Goal: Check status: Check status

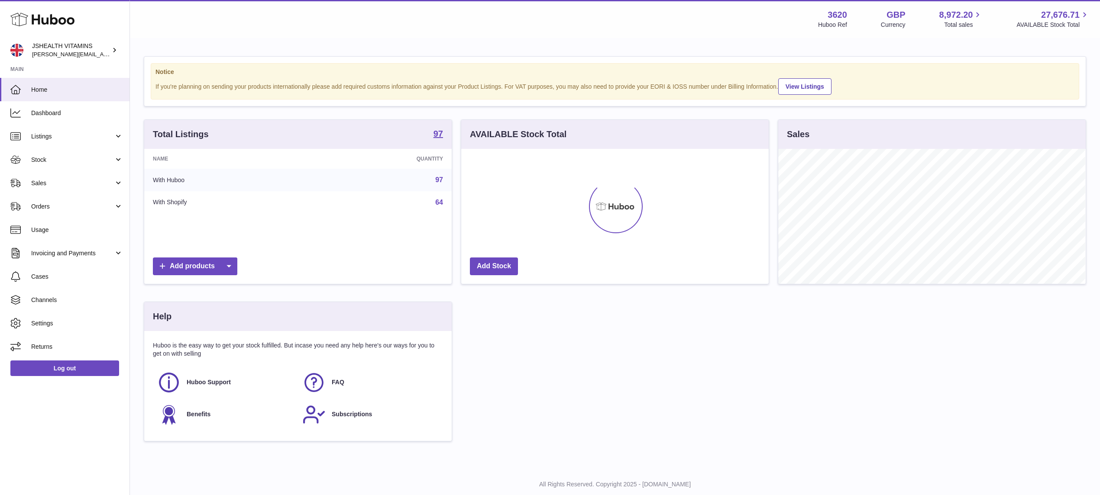
scroll to position [135, 307]
click at [55, 153] on link "Stock" at bounding box center [64, 159] width 129 height 23
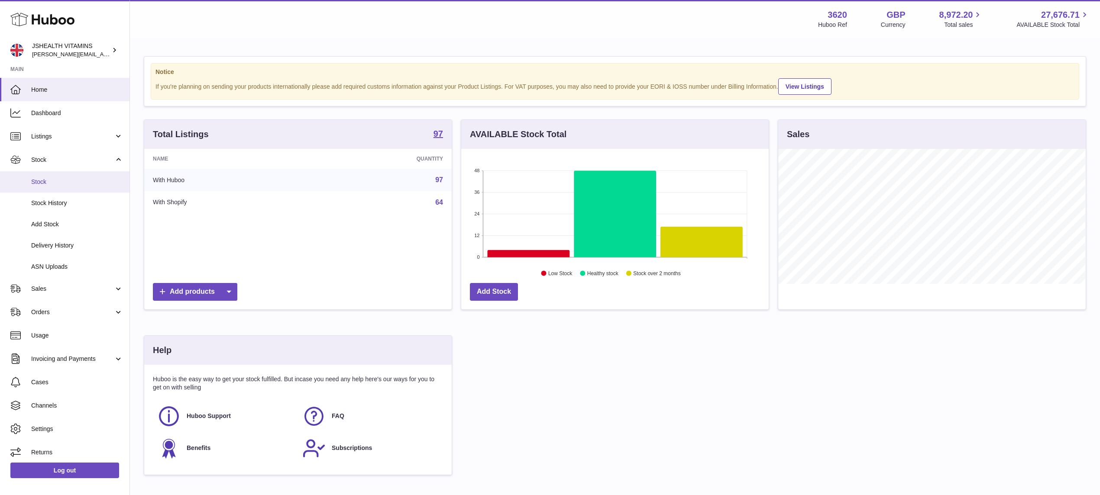
click at [59, 174] on link "Stock" at bounding box center [64, 181] width 129 height 21
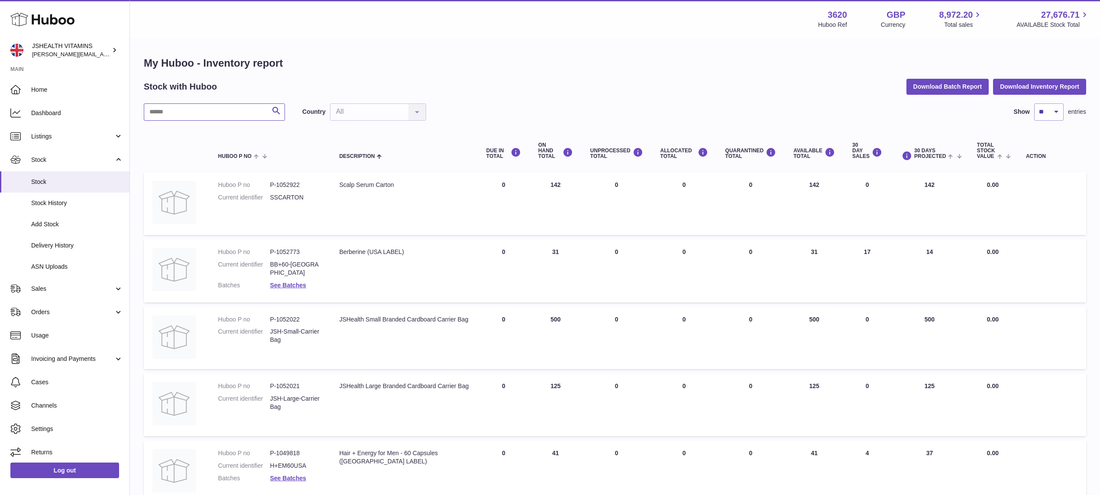
click at [191, 106] on input "text" at bounding box center [214, 111] width 141 height 17
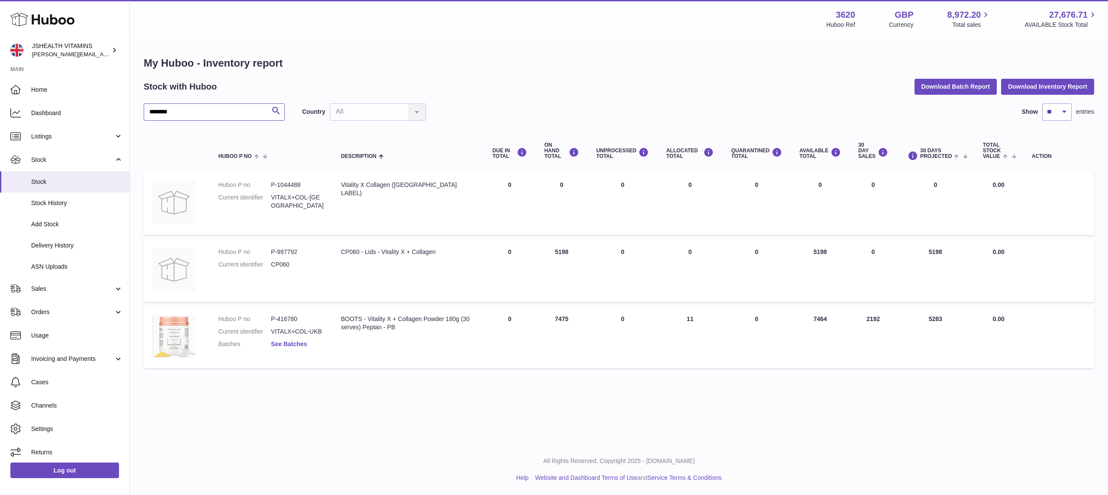
type input "********"
click at [288, 342] on link "See Batches" at bounding box center [289, 344] width 36 height 7
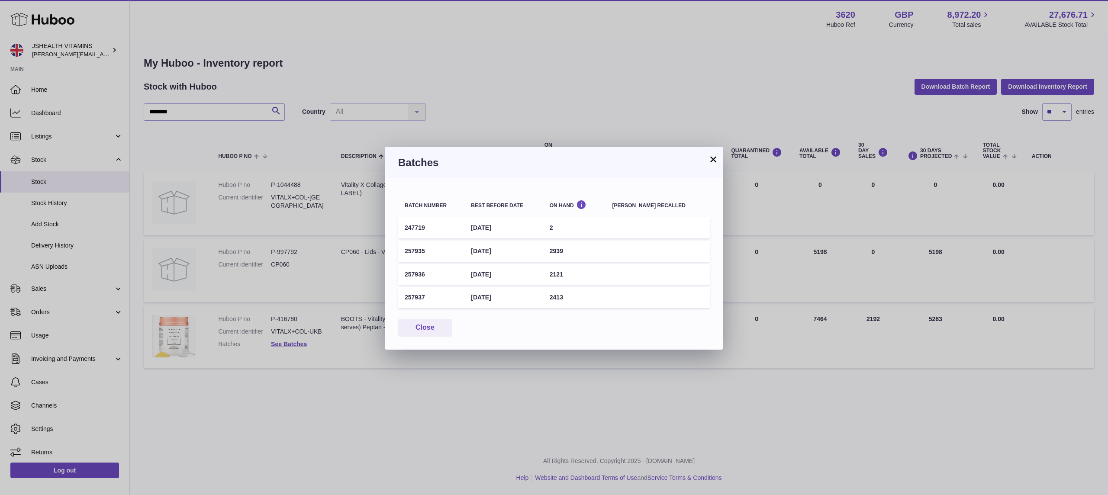
click at [709, 161] on button "×" at bounding box center [713, 159] width 10 height 10
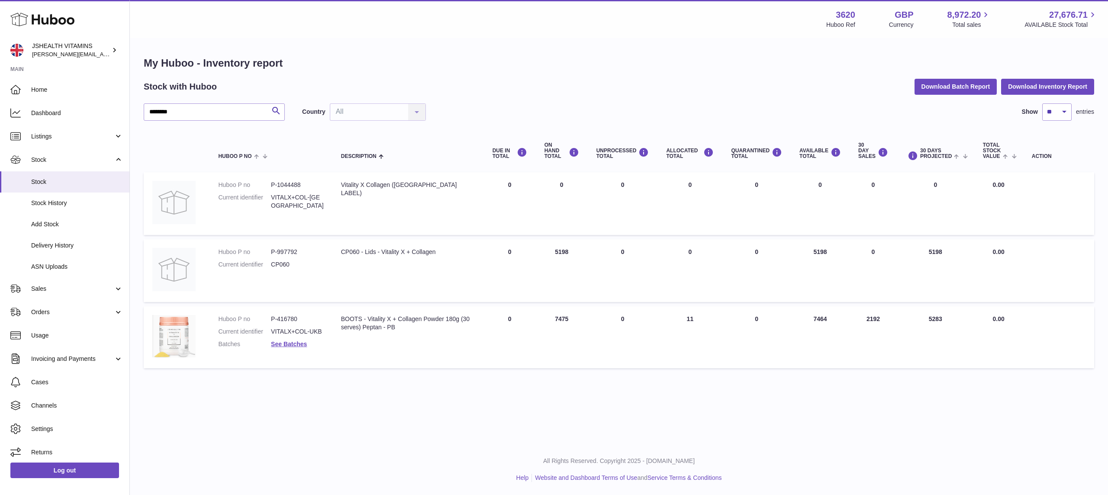
click at [634, 81] on div "Stock with Huboo Download Batch Report Download Inventory Report" at bounding box center [619, 87] width 951 height 16
